Goal: Task Accomplishment & Management: Complete application form

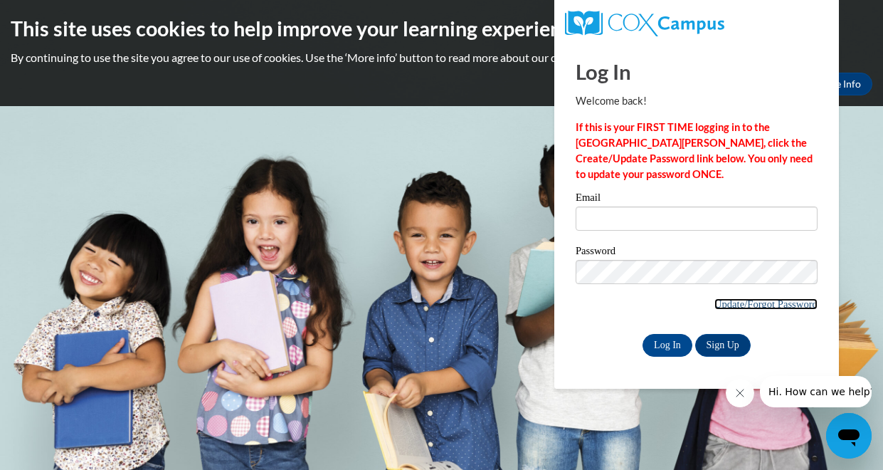
click at [774, 306] on link "Update/Forgot Password" at bounding box center [765, 303] width 103 height 11
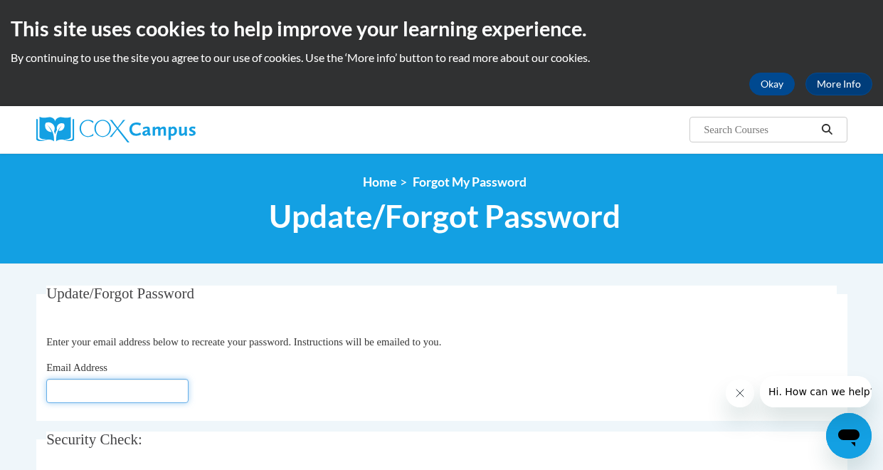
click at [105, 396] on input "Email Address" at bounding box center [117, 390] width 142 height 24
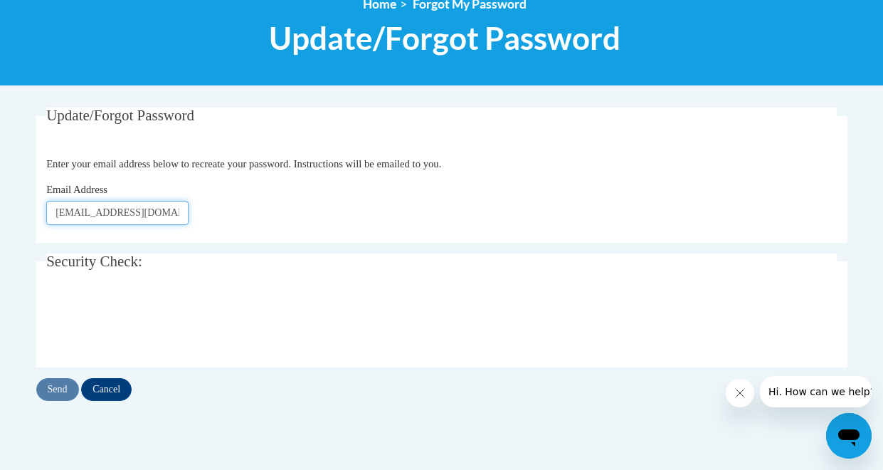
scroll to position [191, 0]
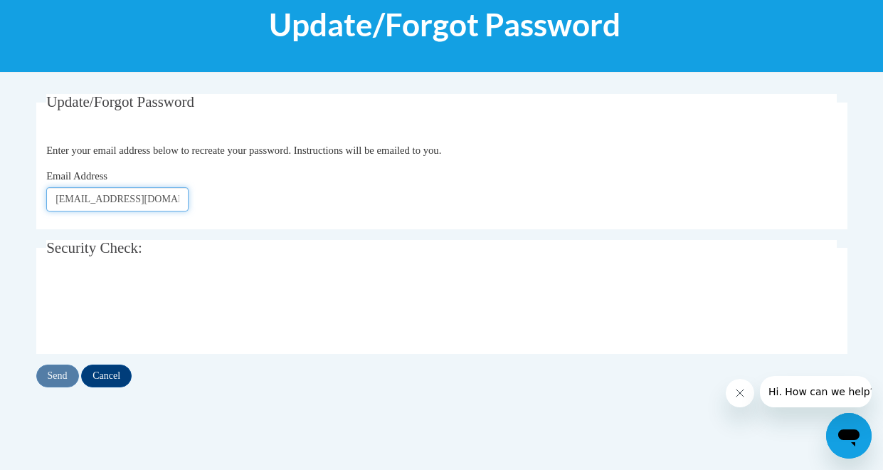
type input "[EMAIL_ADDRESS][DOMAIN_NAME]"
click at [62, 376] on input "Send" at bounding box center [57, 375] width 43 height 23
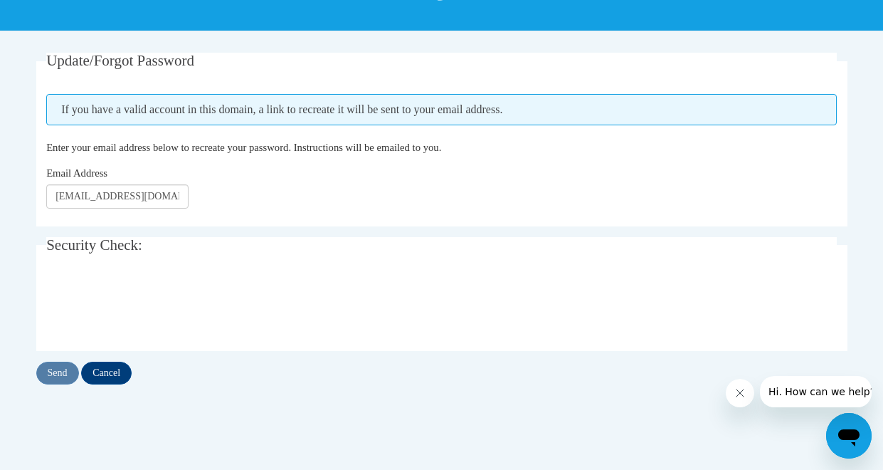
scroll to position [233, 0]
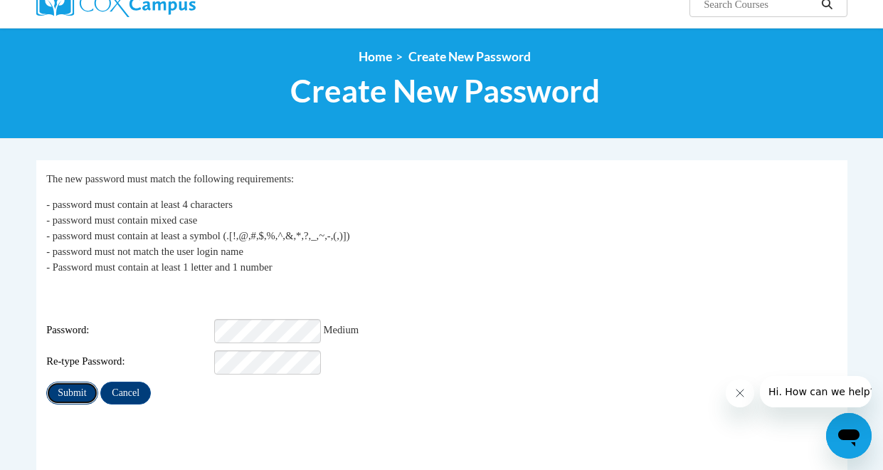
click at [61, 386] on input "Submit" at bounding box center [71, 392] width 51 height 23
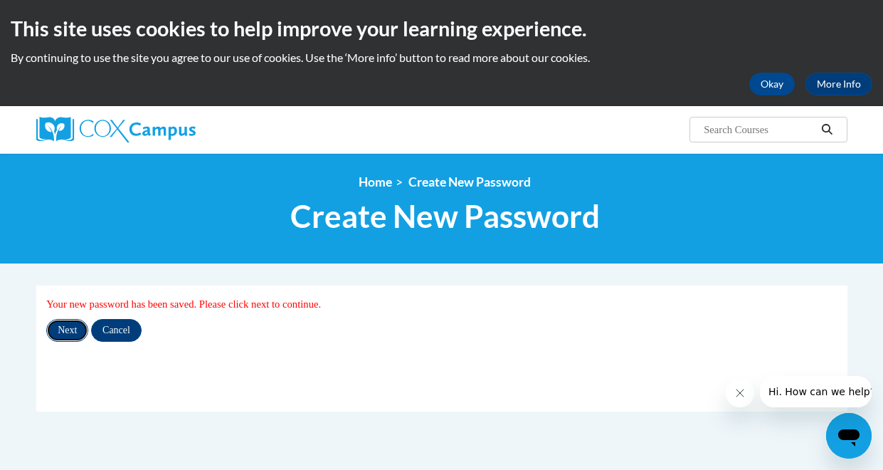
click at [73, 331] on input "Next" at bounding box center [67, 330] width 42 height 23
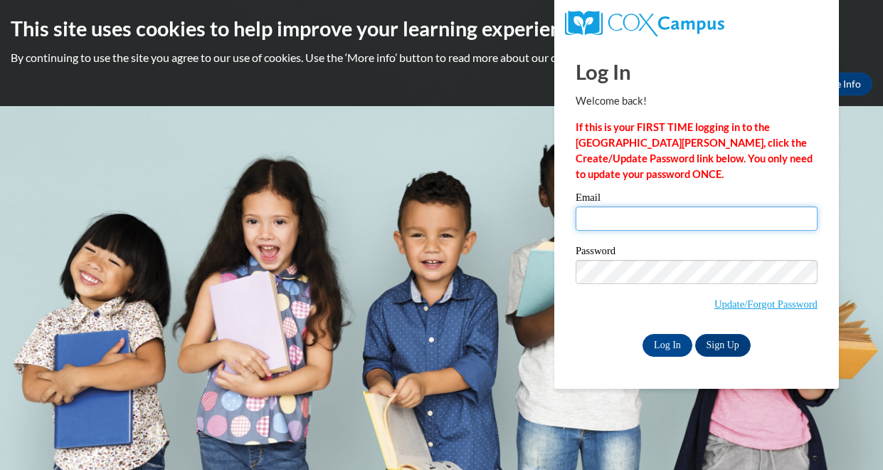
click at [649, 221] on input "Email" at bounding box center [696, 218] width 242 height 24
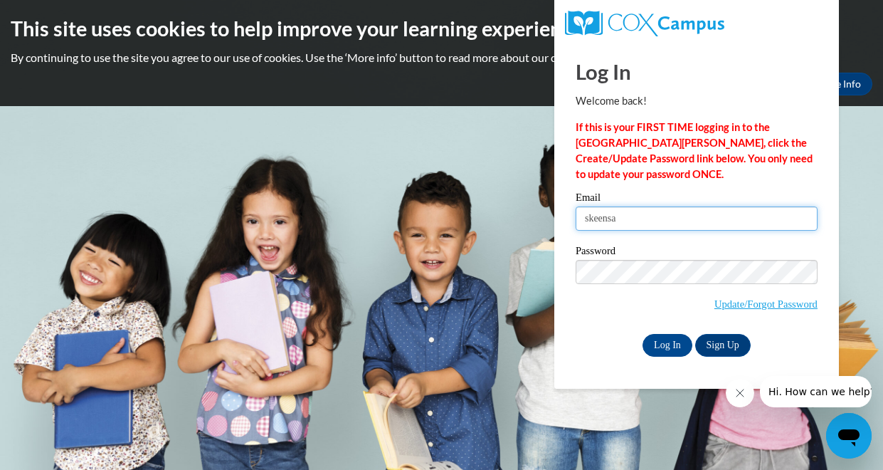
type input "skeensa@prescott.k12.wi.us"
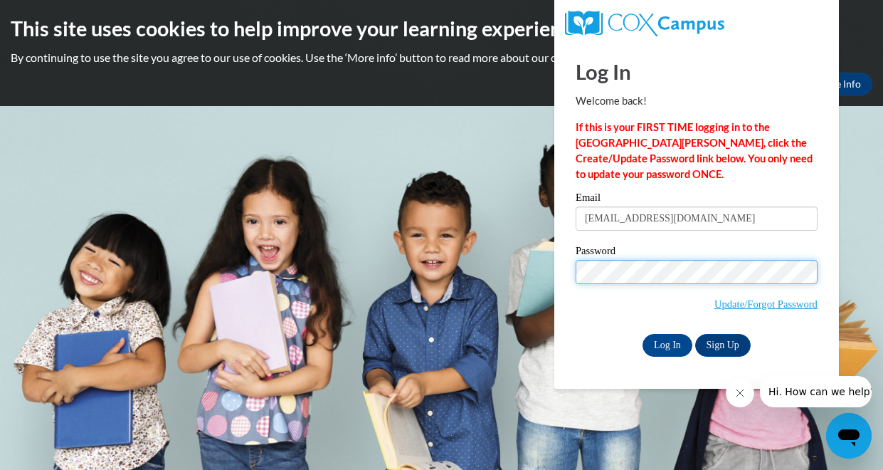
click at [642, 334] on input "Log In" at bounding box center [667, 345] width 50 height 23
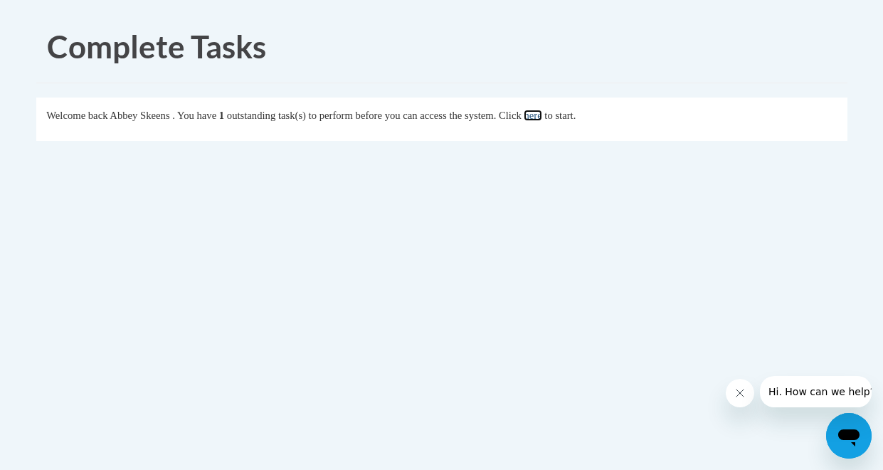
click at [541, 119] on link "here" at bounding box center [533, 115] width 18 height 11
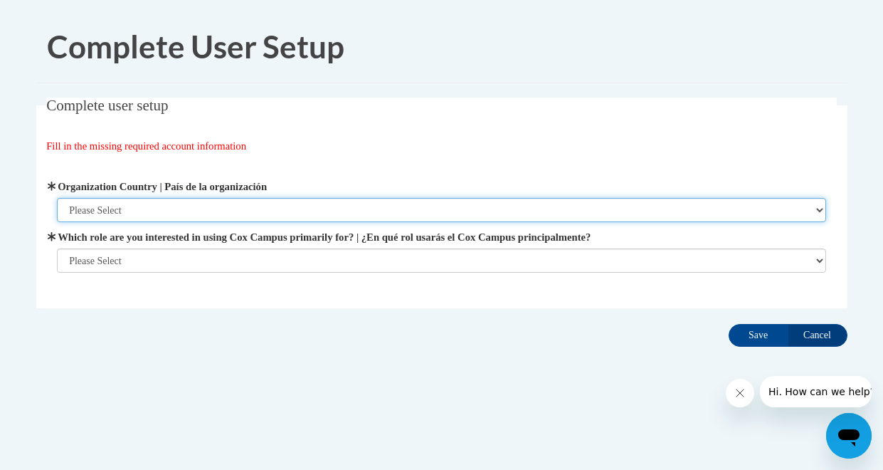
click at [137, 208] on select "Please Select United States | Estados Unidos Outside of the United States | Fue…" at bounding box center [441, 210] width 769 height 24
select select "ad49bcad-a171-4b2e-b99c-48b446064914"
click at [57, 198] on select "Please Select United States | Estados Unidos Outside of the United States | Fue…" at bounding box center [441, 210] width 769 height 24
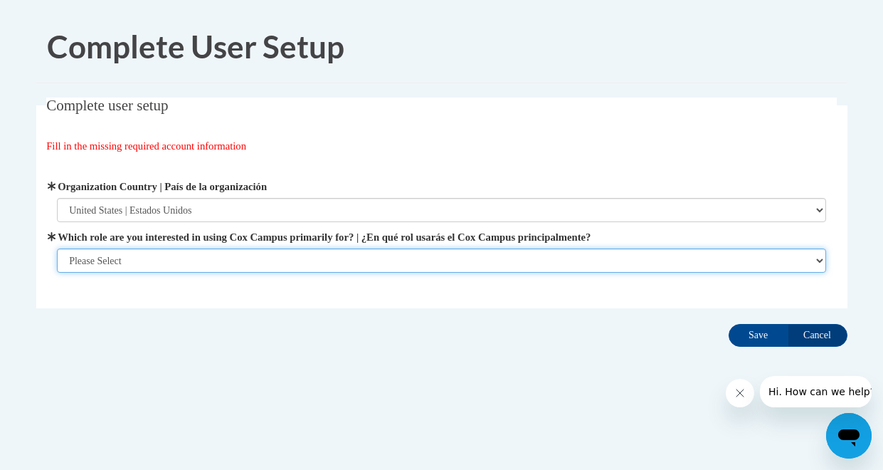
click at [144, 263] on select "Please Select College/University | Colegio/Universidad Community/Nonprofit Part…" at bounding box center [441, 260] width 769 height 24
select select "fbf2d438-af2f-41f8-98f1-81c410e29de3"
click at [57, 248] on select "Please Select College/University | Colegio/Universidad Community/Nonprofit Part…" at bounding box center [441, 260] width 769 height 24
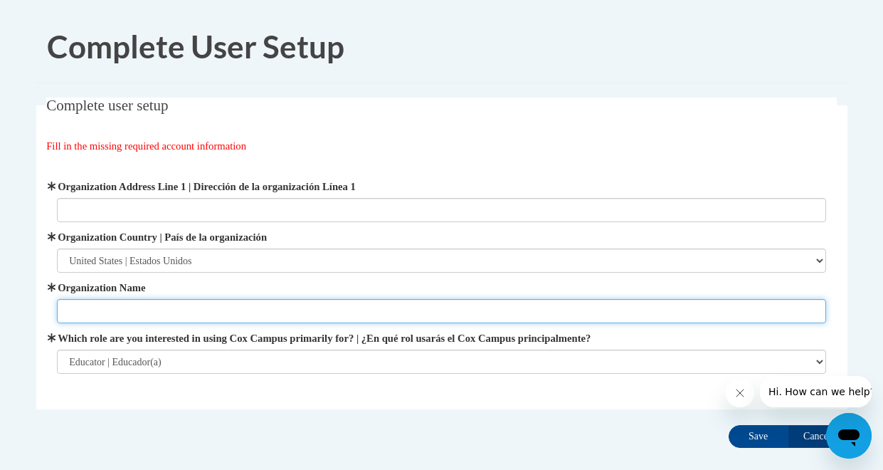
click at [145, 306] on input "Organization Name" at bounding box center [441, 311] width 769 height 24
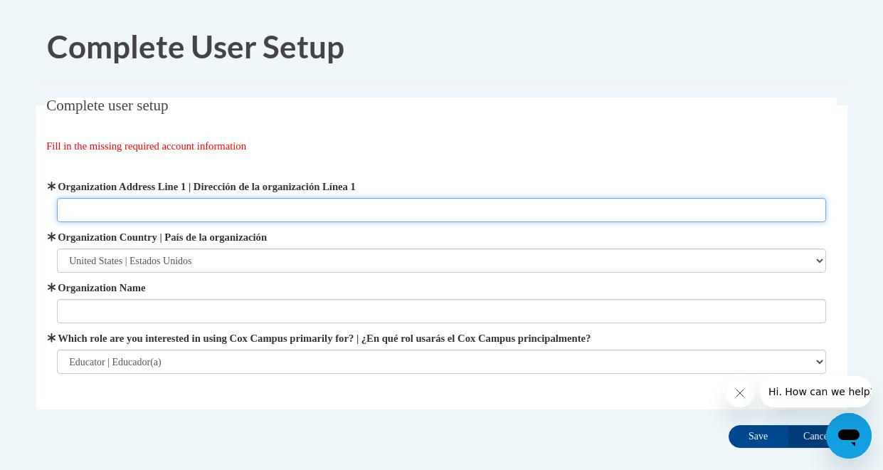
click at [125, 216] on input "Organization Address Line 1 | Dirección de la organización Línea 1" at bounding box center [441, 210] width 769 height 24
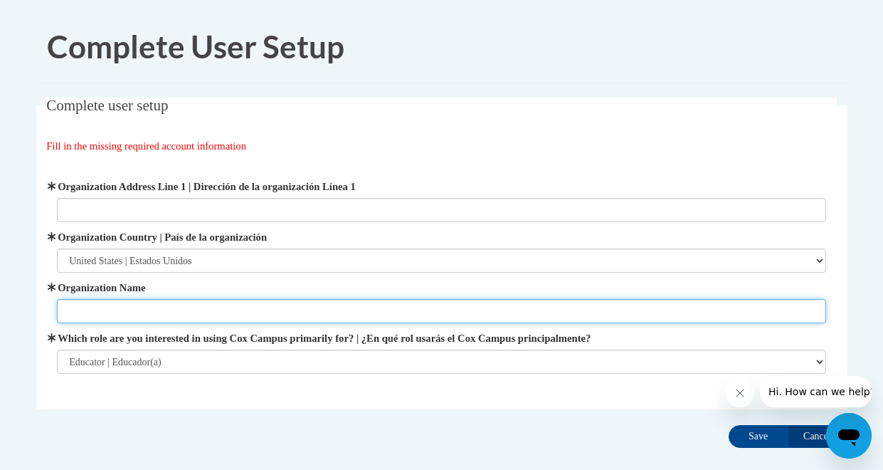
click at [68, 311] on input "Organization Name" at bounding box center [441, 311] width 769 height 24
type input "Prescott School District"
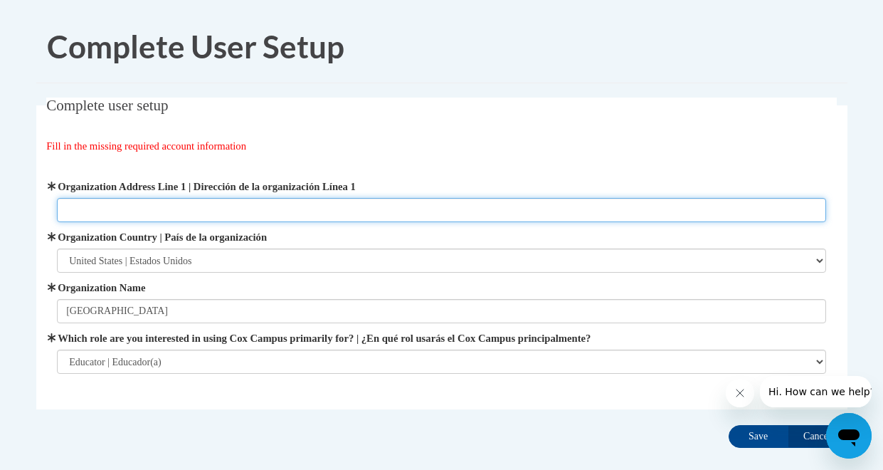
click at [86, 206] on input "Organization Address Line 1 | Dirección de la organización Línea 1" at bounding box center [441, 210] width 769 height 24
type input "505 Campbell"
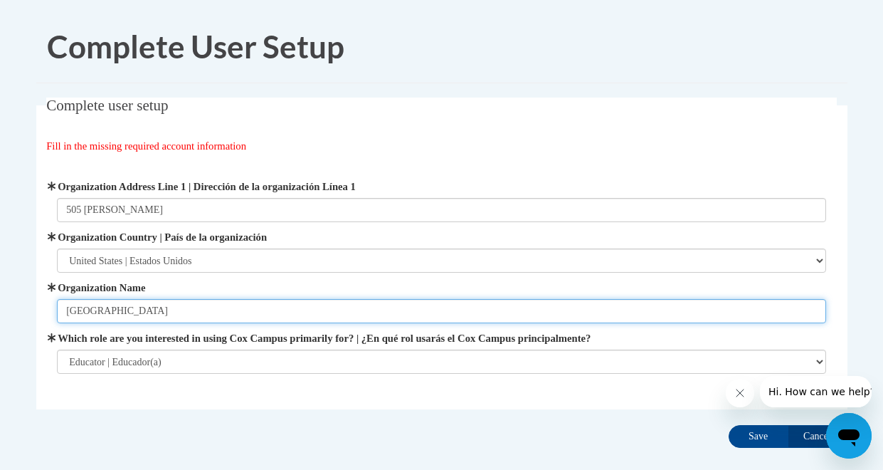
click at [180, 312] on input "Prescott School District" at bounding box center [441, 311] width 769 height 24
type input "Prescott School District - Malone Elementary"
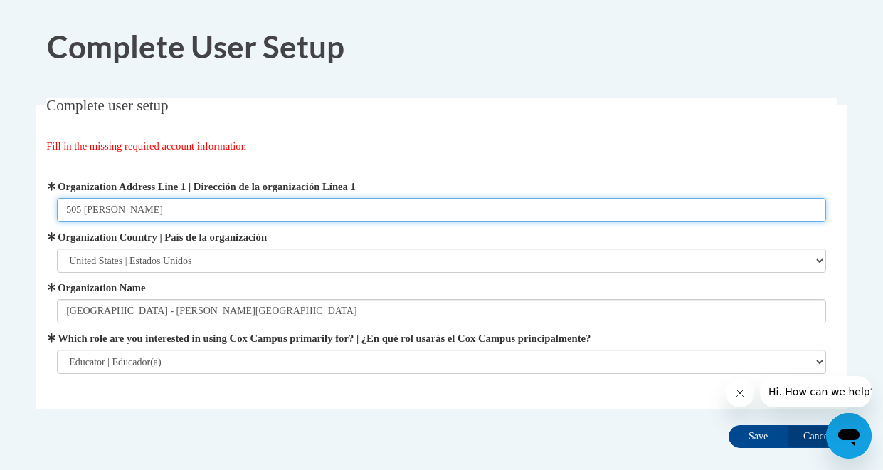
click at [136, 211] on input "505 Campbell" at bounding box center [441, 210] width 769 height 24
type input "505 Campbell St. N, Prescott WI 54021"
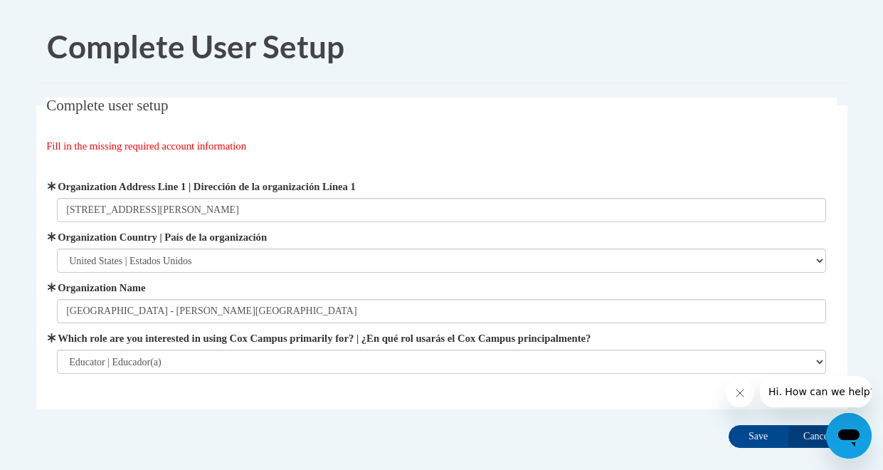
click at [741, 396] on icon "Close message from company" at bounding box center [739, 392] width 11 height 11
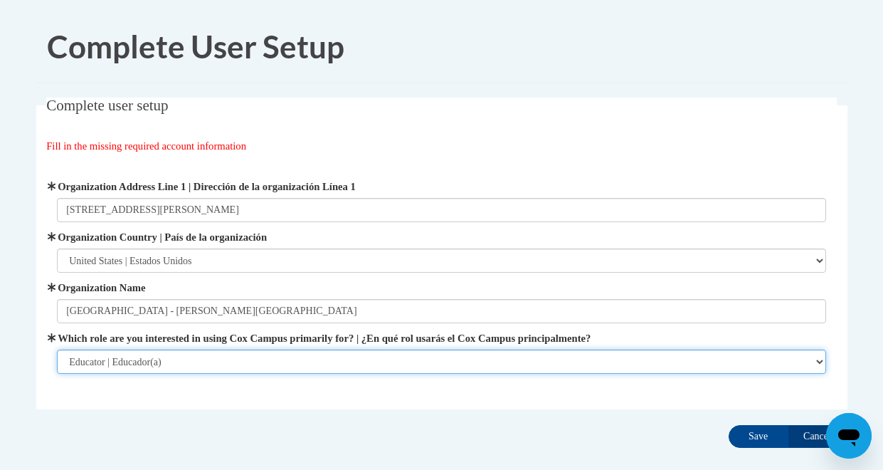
click at [353, 353] on select "Please Select College/University | Colegio/Universidad Community/Nonprofit Part…" at bounding box center [441, 361] width 769 height 24
click at [57, 349] on select "Please Select College/University | Colegio/Universidad Community/Nonprofit Part…" at bounding box center [441, 361] width 769 height 24
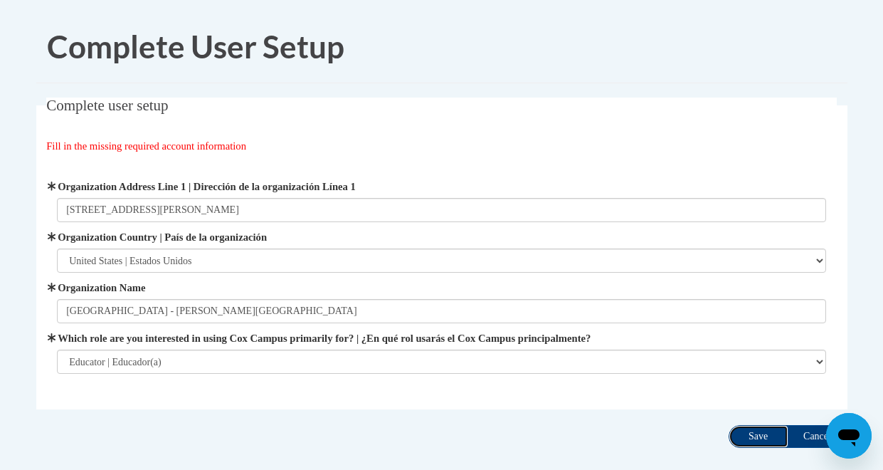
click at [739, 432] on input "Save" at bounding box center [758, 436] width 60 height 23
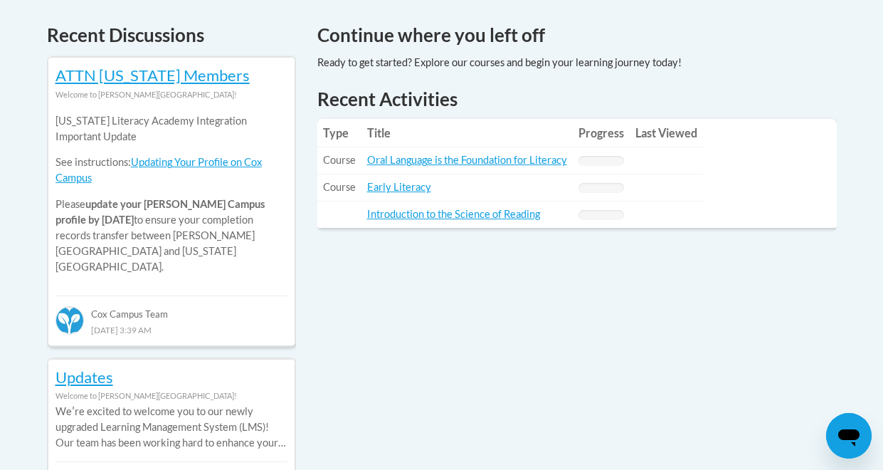
scroll to position [607, 0]
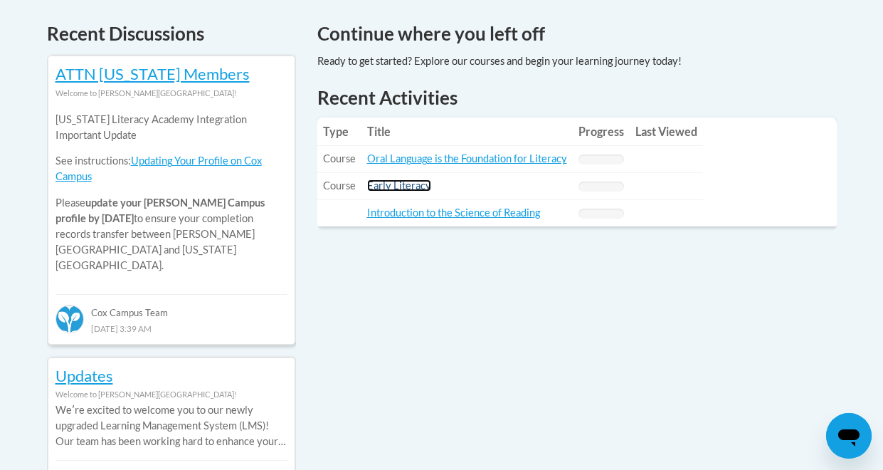
click at [404, 189] on link "Early Literacy" at bounding box center [399, 185] width 64 height 12
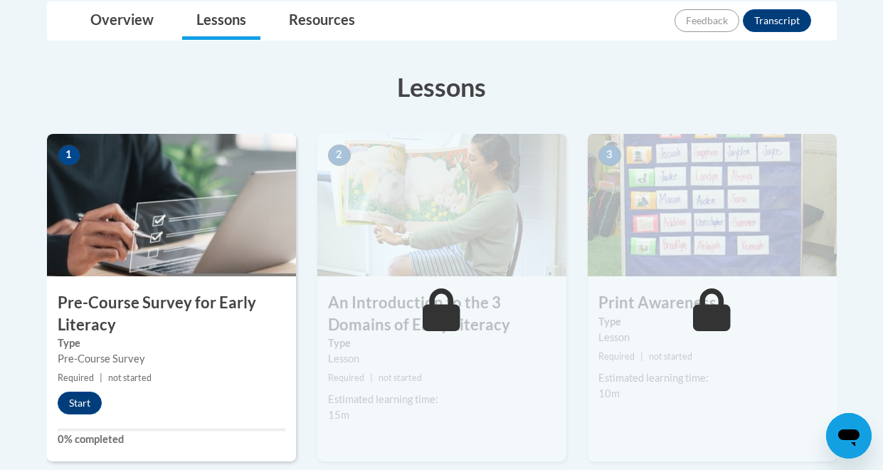
scroll to position [345, 0]
click at [92, 400] on button "Start" at bounding box center [80, 402] width 44 height 23
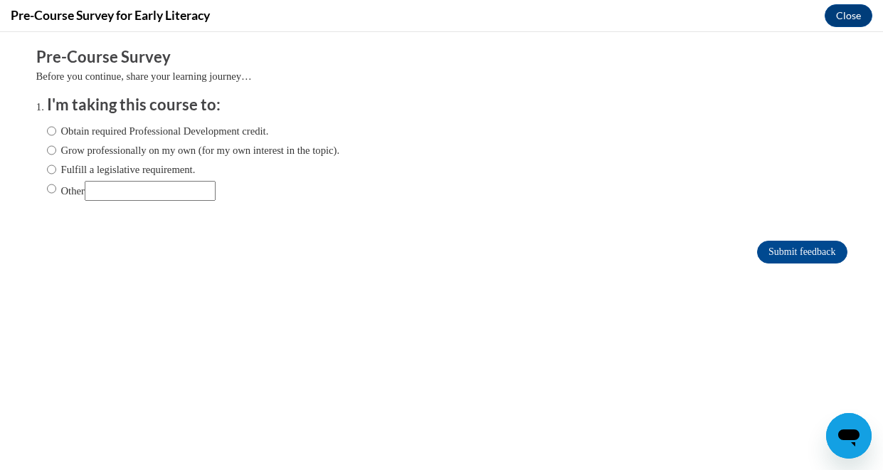
scroll to position [0, 0]
click at [55, 169] on input "Fulfill a legislative requirement." at bounding box center [51, 169] width 9 height 16
radio input "true"
click at [827, 256] on input "Submit feedback" at bounding box center [802, 251] width 90 height 23
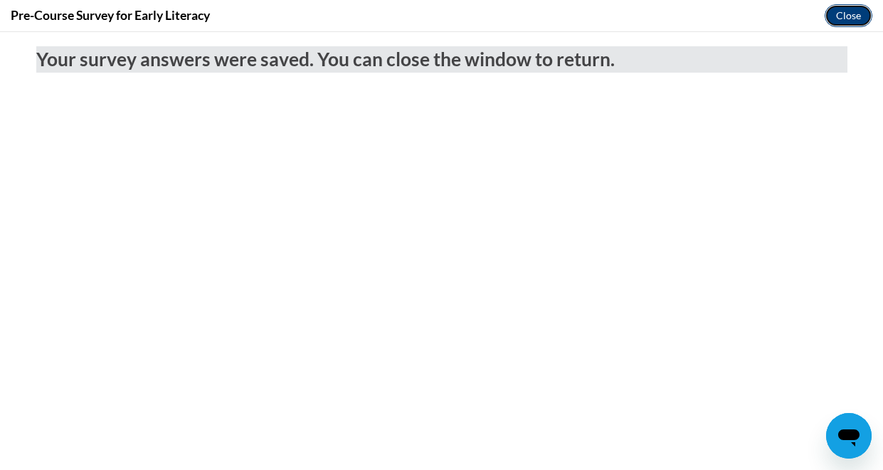
click at [841, 20] on button "Close" at bounding box center [848, 15] width 48 height 23
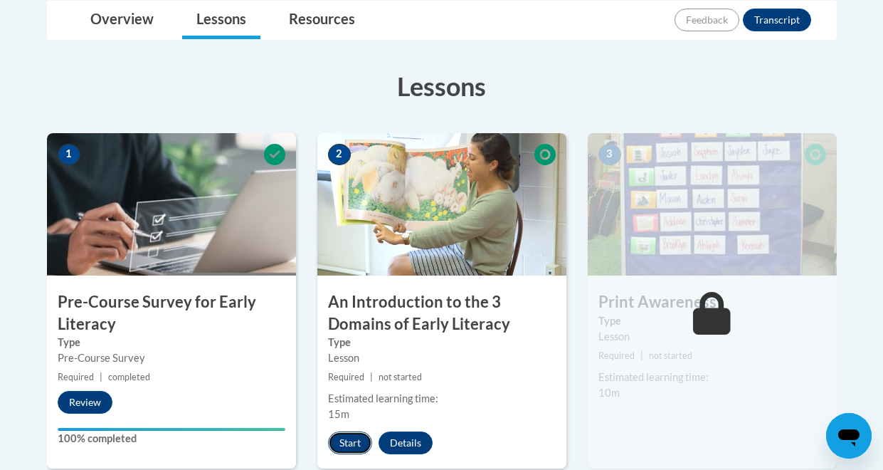
click at [344, 441] on button "Start" at bounding box center [350, 442] width 44 height 23
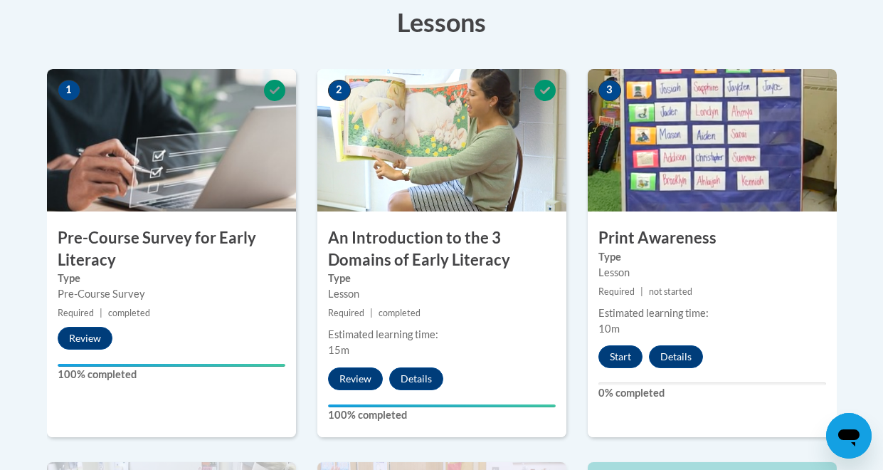
scroll to position [409, 0]
click at [610, 360] on button "Start" at bounding box center [620, 356] width 44 height 23
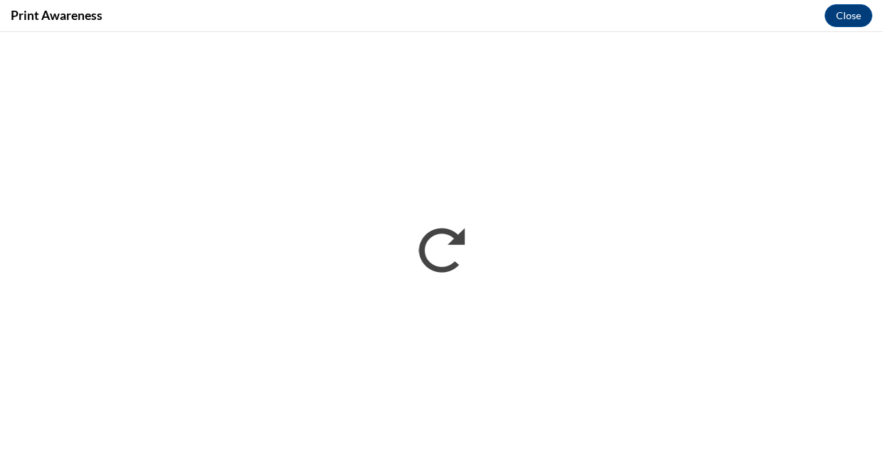
scroll to position [0, 0]
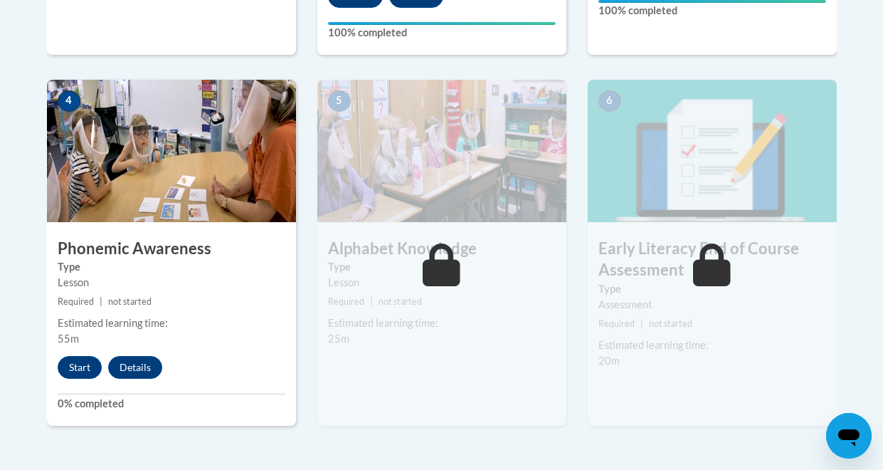
scroll to position [802, 0]
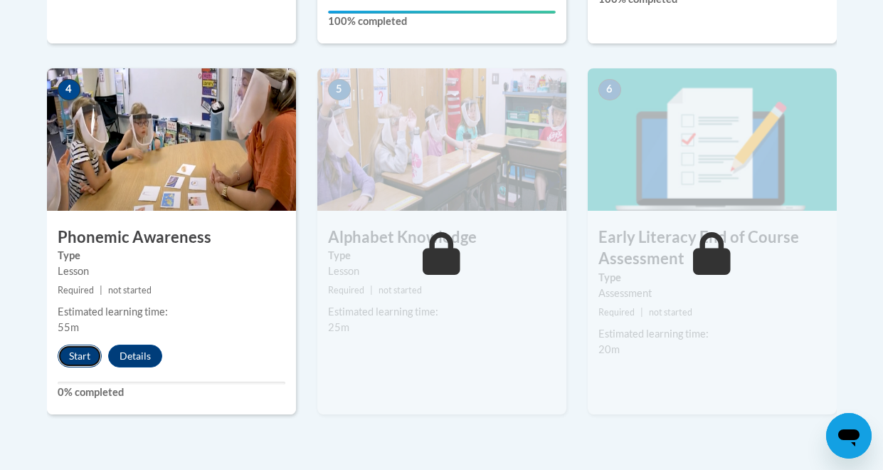
click at [79, 350] on button "Start" at bounding box center [80, 355] width 44 height 23
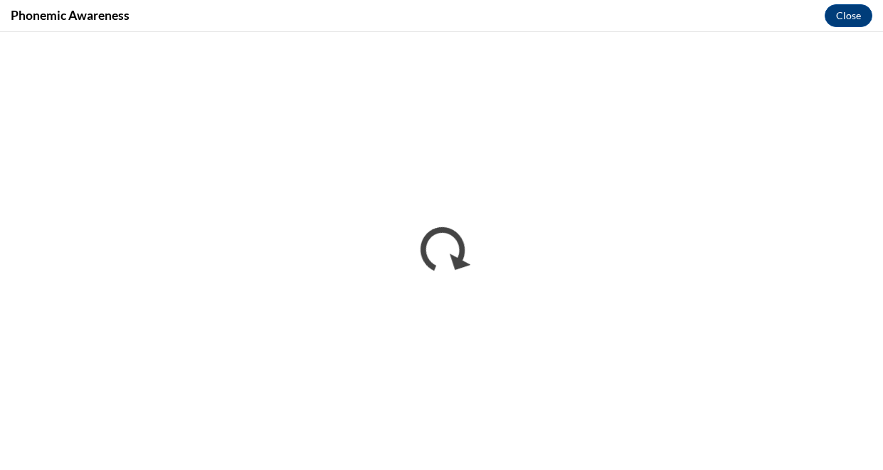
scroll to position [0, 0]
